Goal: Navigation & Orientation: Find specific page/section

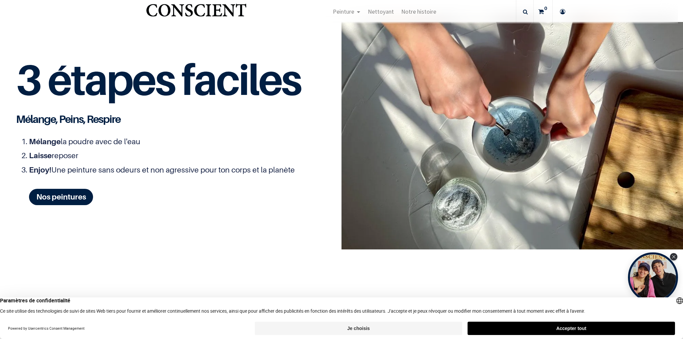
scroll to position [854, 0]
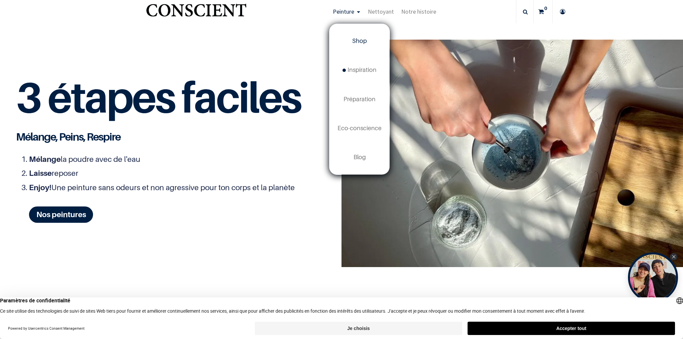
click at [361, 41] on span "Shop" at bounding box center [359, 40] width 15 height 7
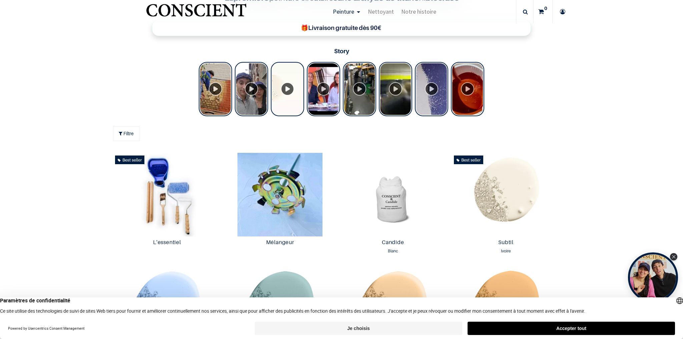
scroll to position [300, 0]
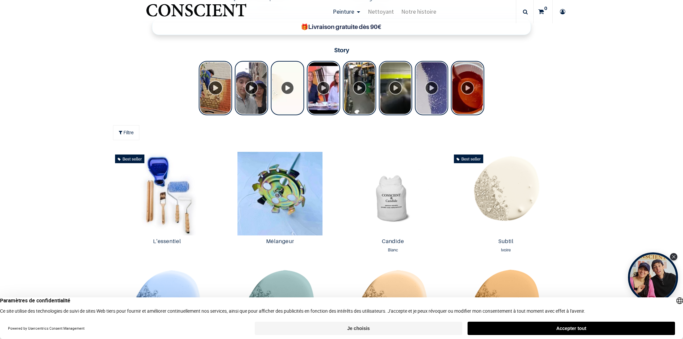
click at [215, 93] on div "Tolstoy Stories" at bounding box center [215, 88] width 33 height 54
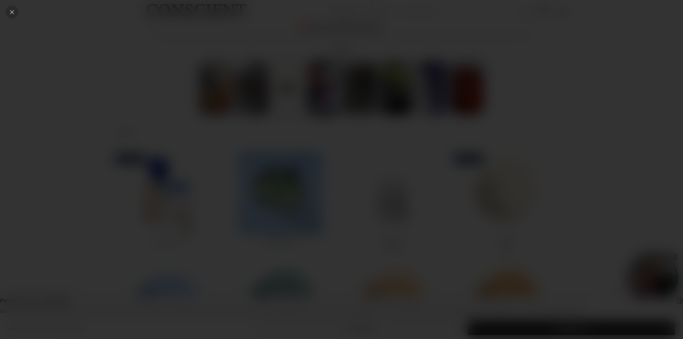
click at [8, 15] on div "Close" at bounding box center [11, 11] width 13 height 13
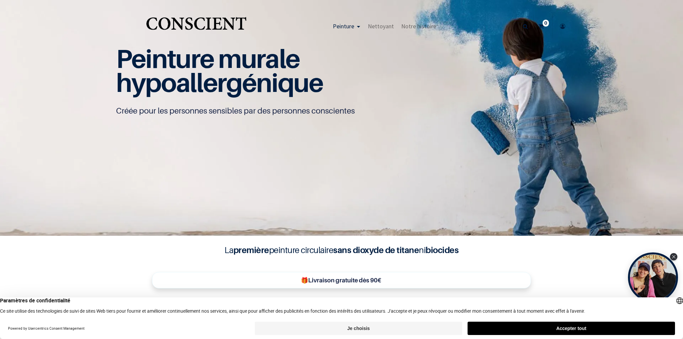
scroll to position [0, 0]
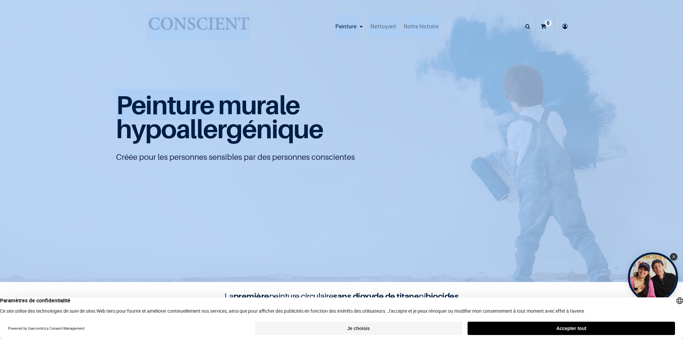
drag, startPoint x: 137, startPoint y: 26, endPoint x: 246, endPoint y: 100, distance: 132.2
click at [230, 84] on div "True Peinture Shop new 0" at bounding box center [341, 169] width 683 height 339
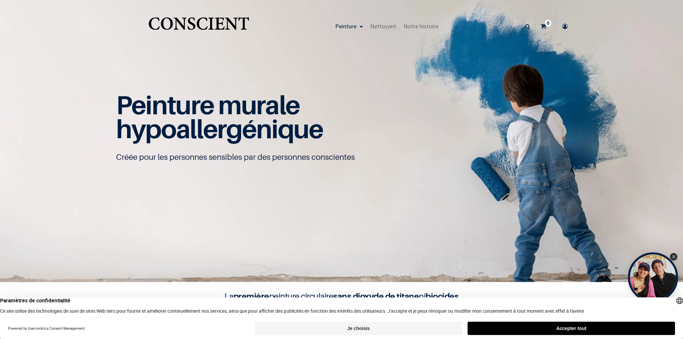
drag, startPoint x: 274, startPoint y: 187, endPoint x: 278, endPoint y: 185, distance: 5.0
click at [274, 187] on div "Peinture murale hypoallergénique Créée pour les personnes sensibles par des per…" at bounding box center [341, 141] width 467 height 141
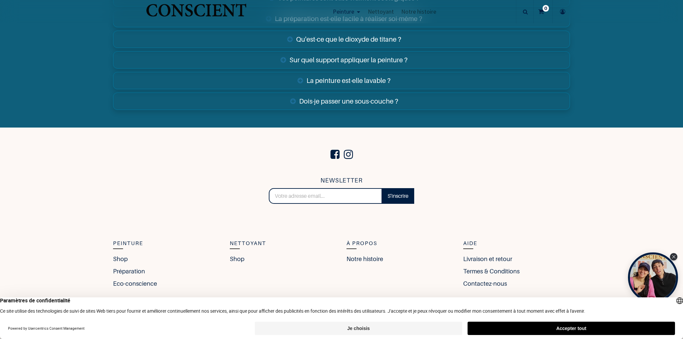
scroll to position [2641, 0]
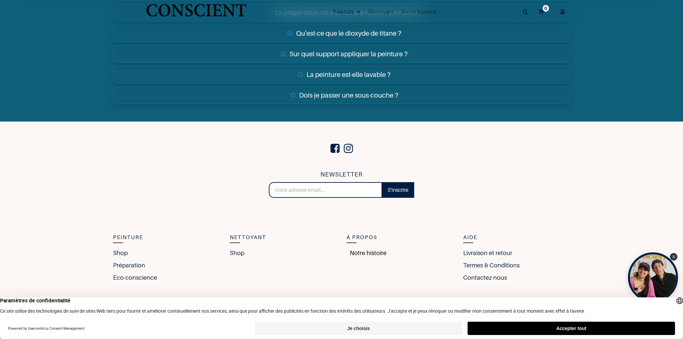
click at [353, 251] on link "Notre histoire" at bounding box center [366, 253] width 40 height 9
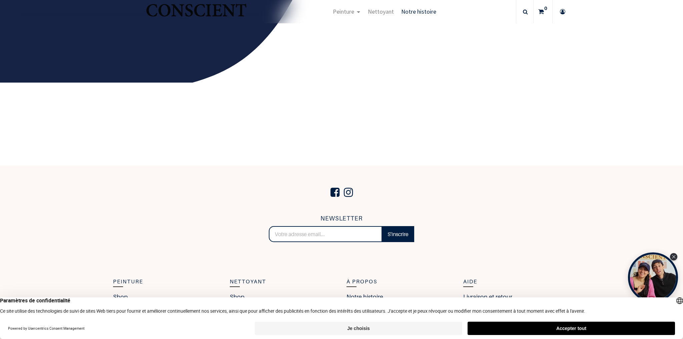
scroll to position [1148, 0]
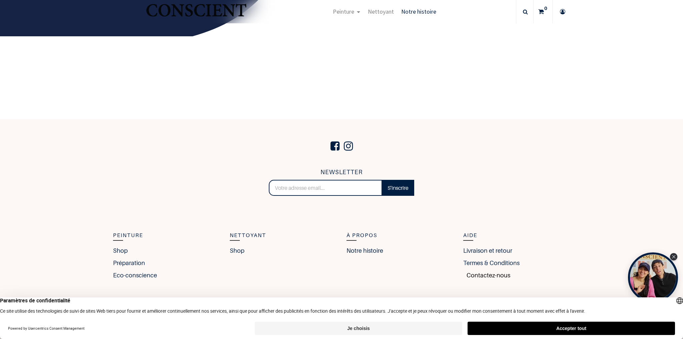
click at [469, 276] on link "Contactez-nous" at bounding box center [486, 275] width 47 height 9
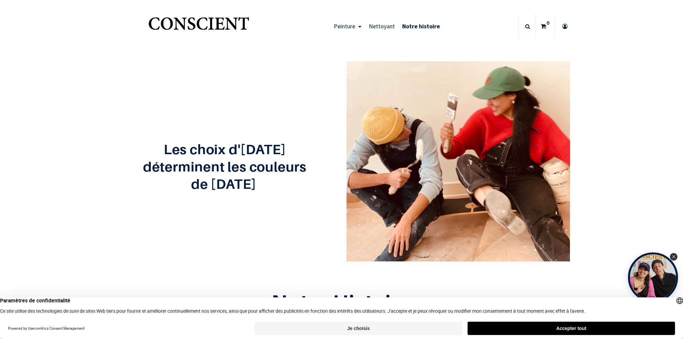
drag, startPoint x: 248, startPoint y: 29, endPoint x: 127, endPoint y: 23, distance: 120.5
click at [127, 23] on div "Peinture Shop Inspiration new Blog" at bounding box center [341, 26] width 467 height 26
